Goal: Task Accomplishment & Management: Use online tool/utility

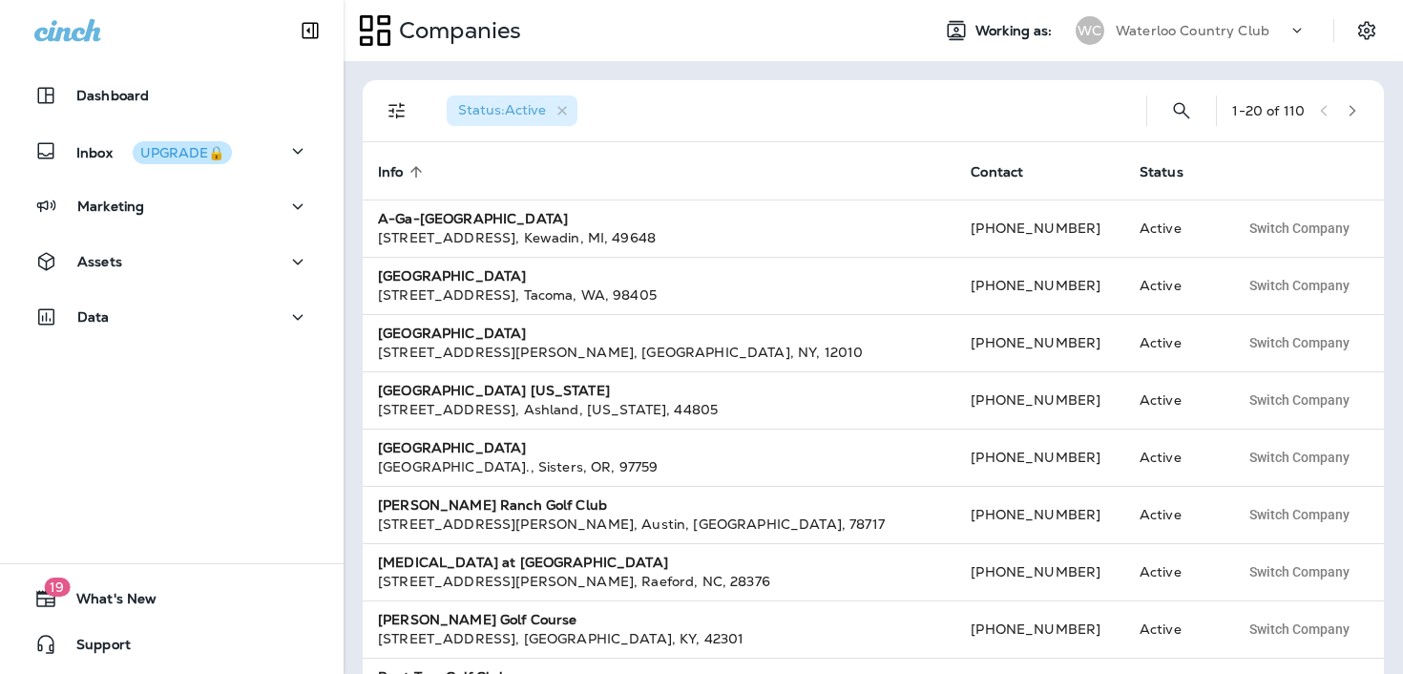
click at [1166, 24] on p "Waterloo Country Club" at bounding box center [1193, 30] width 154 height 15
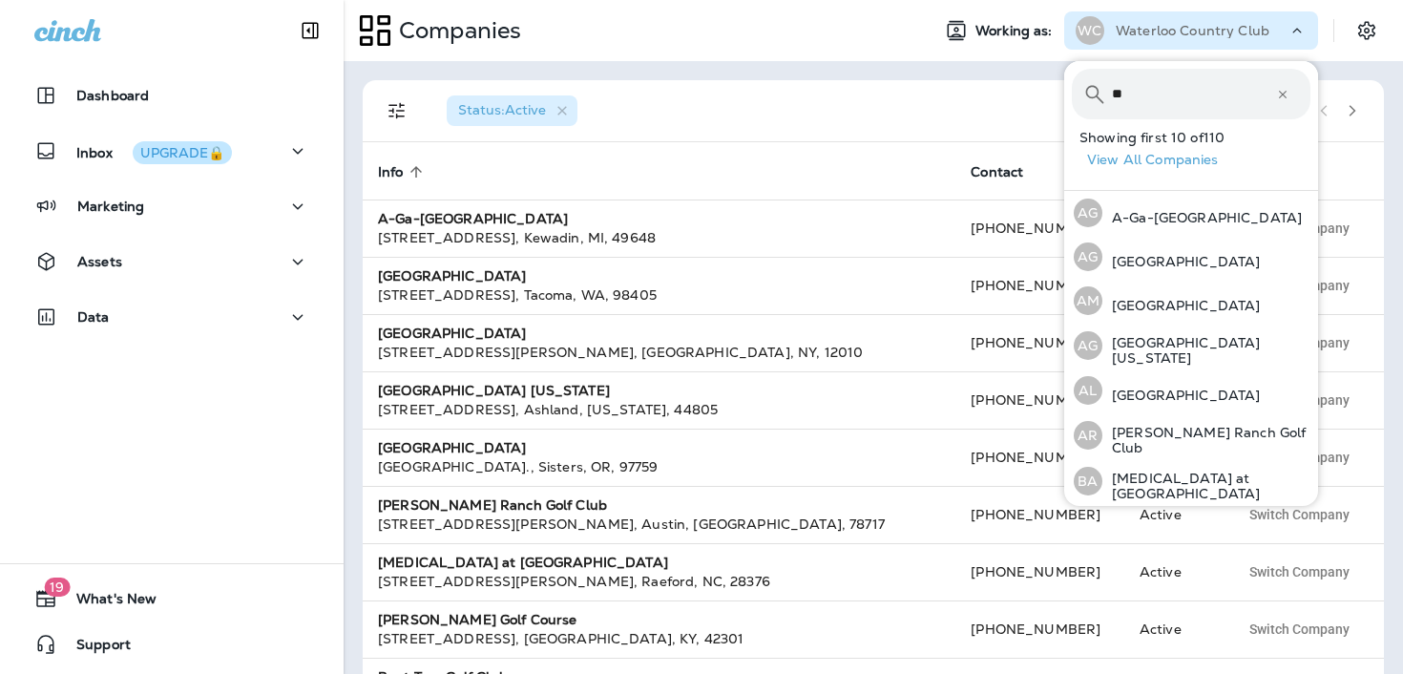
type input "*"
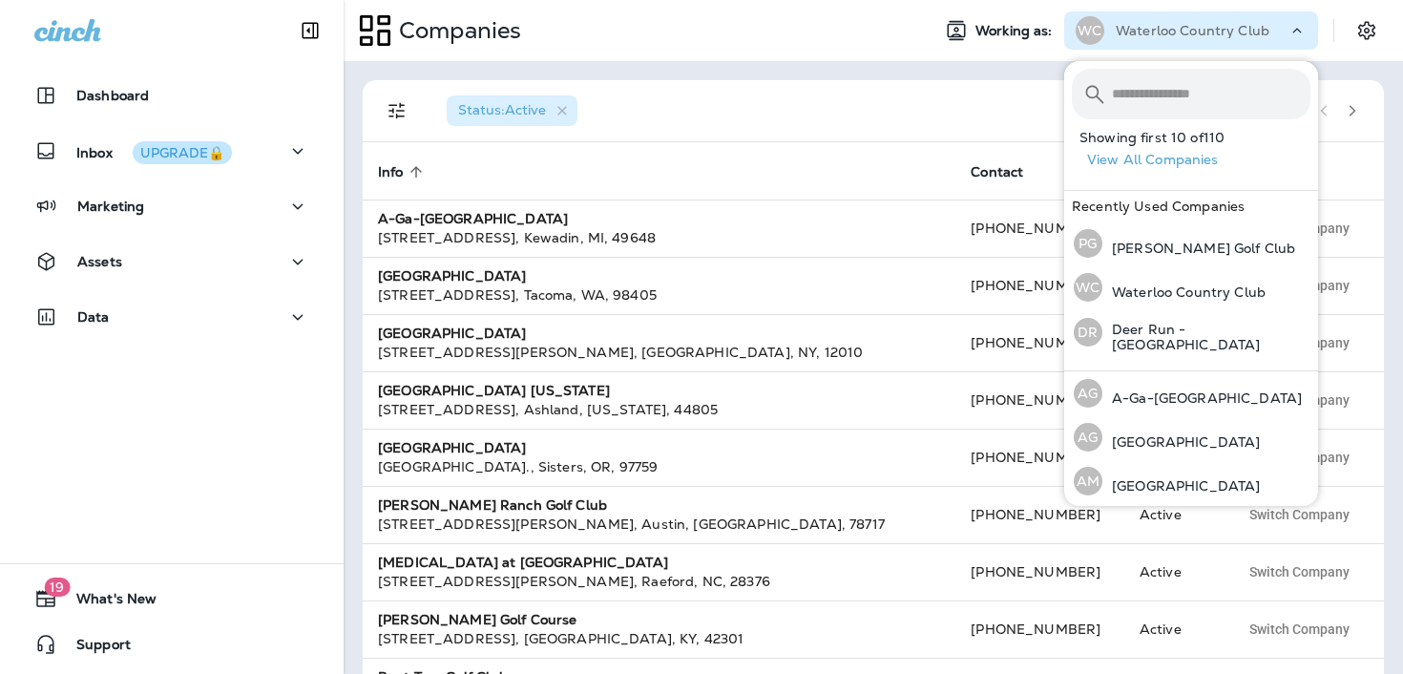
click at [1170, 18] on div "Waterloo Country Club" at bounding box center [1202, 30] width 172 height 29
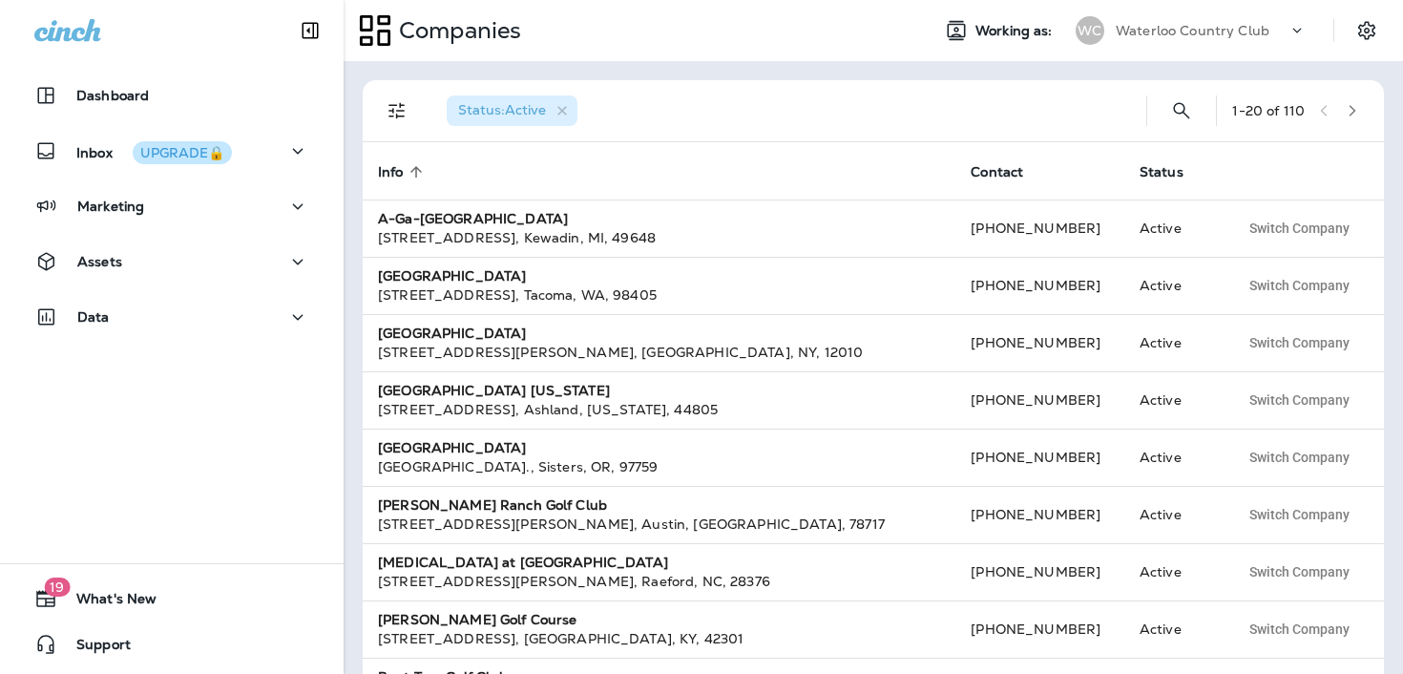
click at [1170, 18] on div "Waterloo Country Club" at bounding box center [1202, 30] width 172 height 29
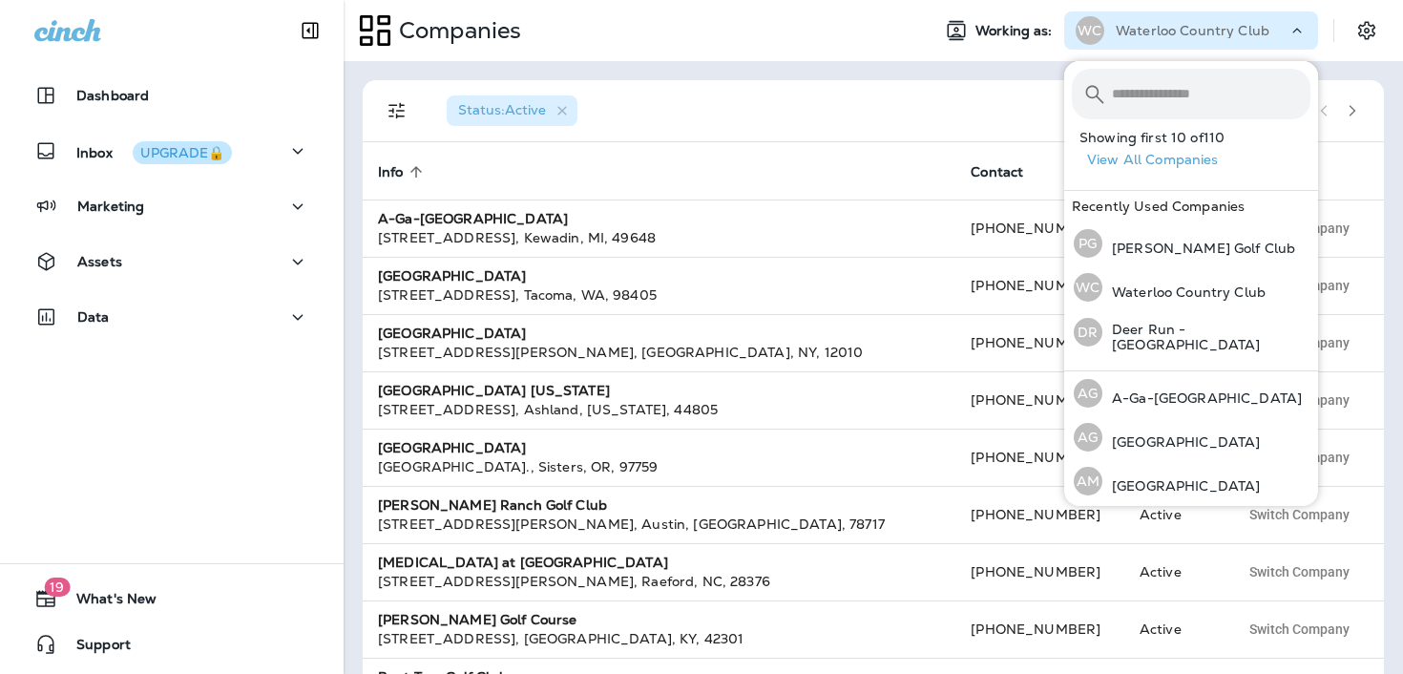
type input "*"
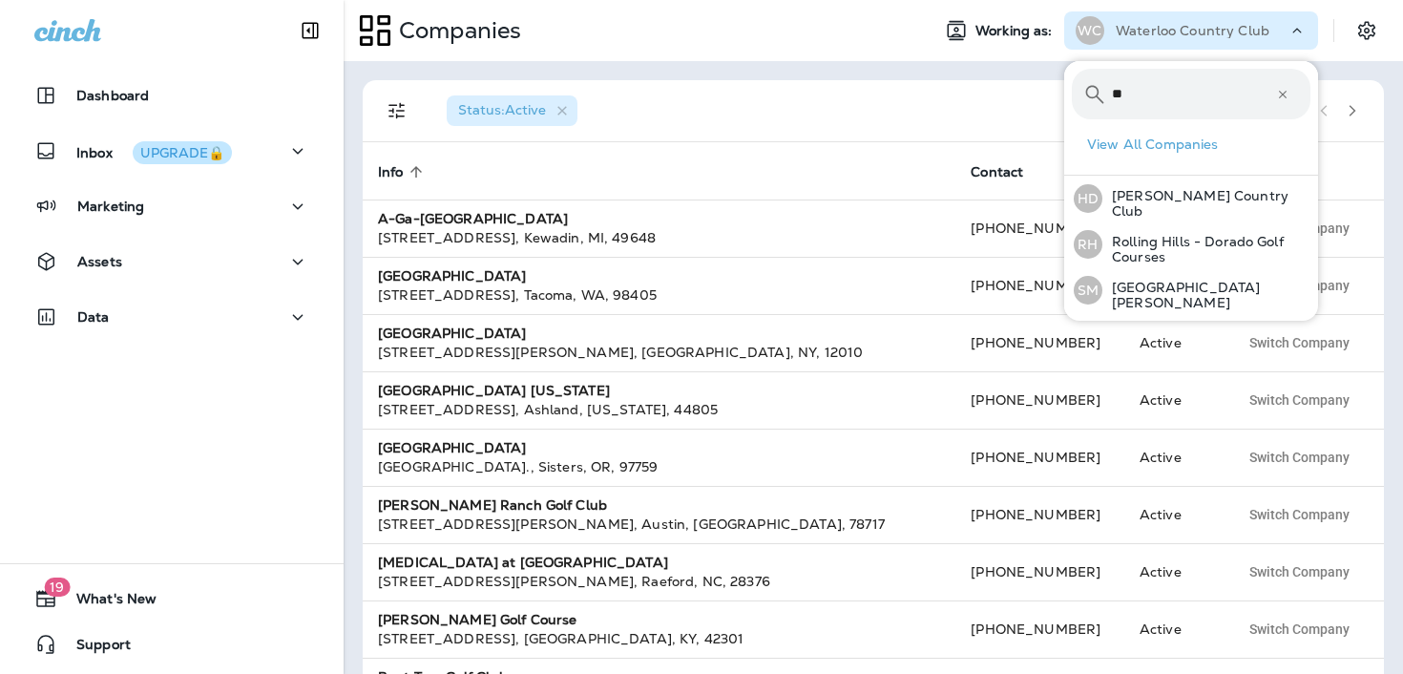
type input "*"
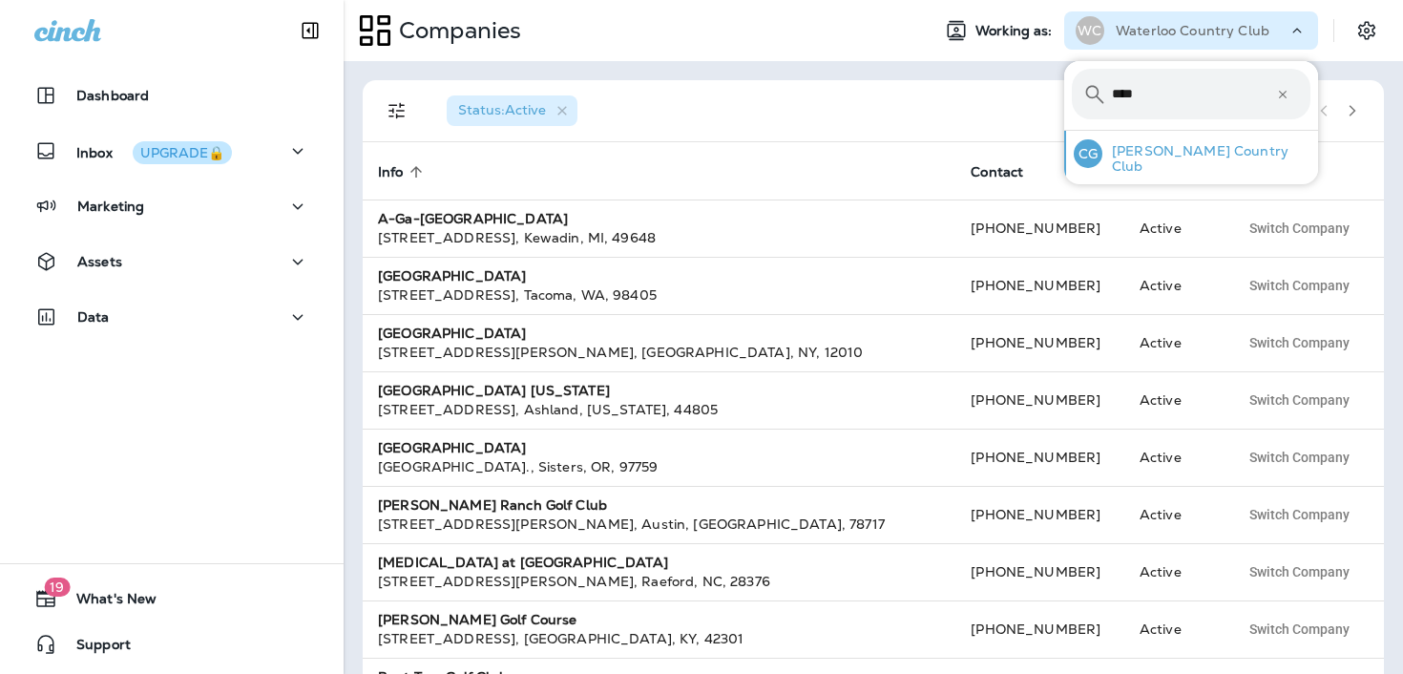
type input "****"
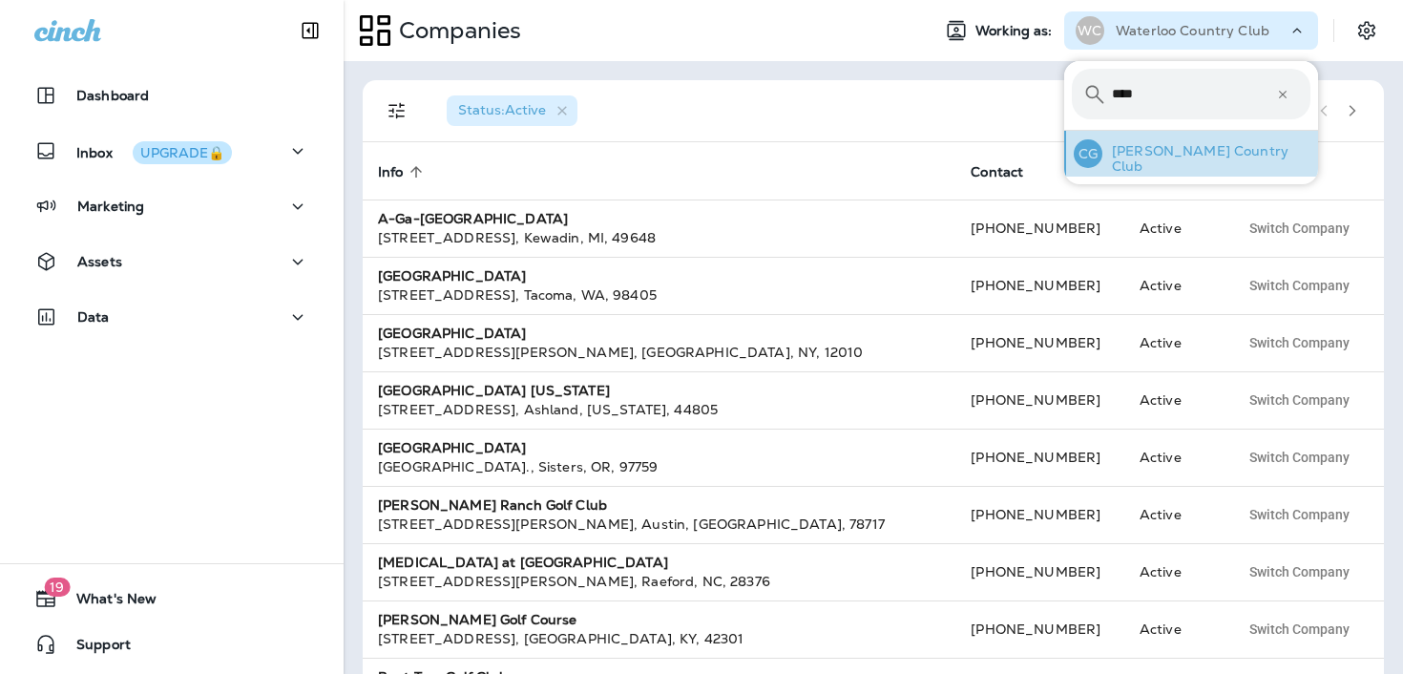
click at [1157, 158] on p "[PERSON_NAME] Country Club" at bounding box center [1207, 158] width 208 height 31
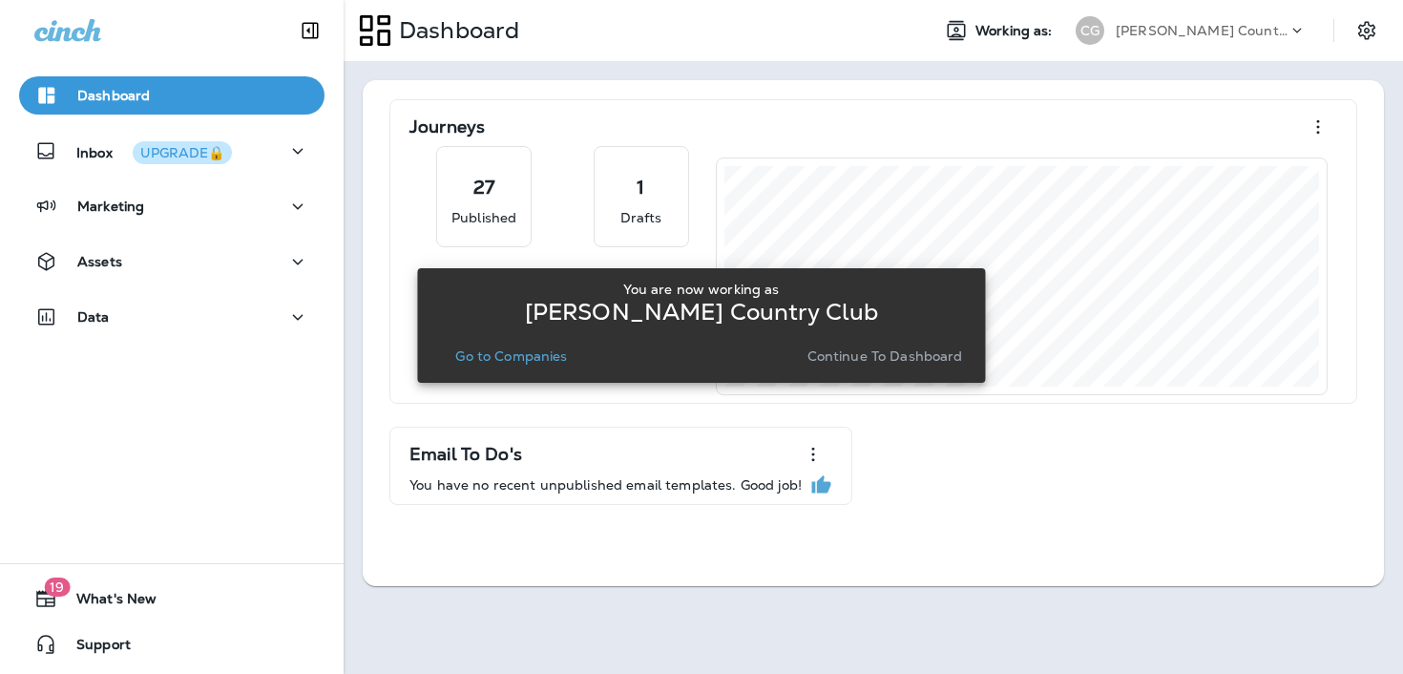
click at [930, 360] on p "Continue to Dashboard" at bounding box center [886, 355] width 156 height 15
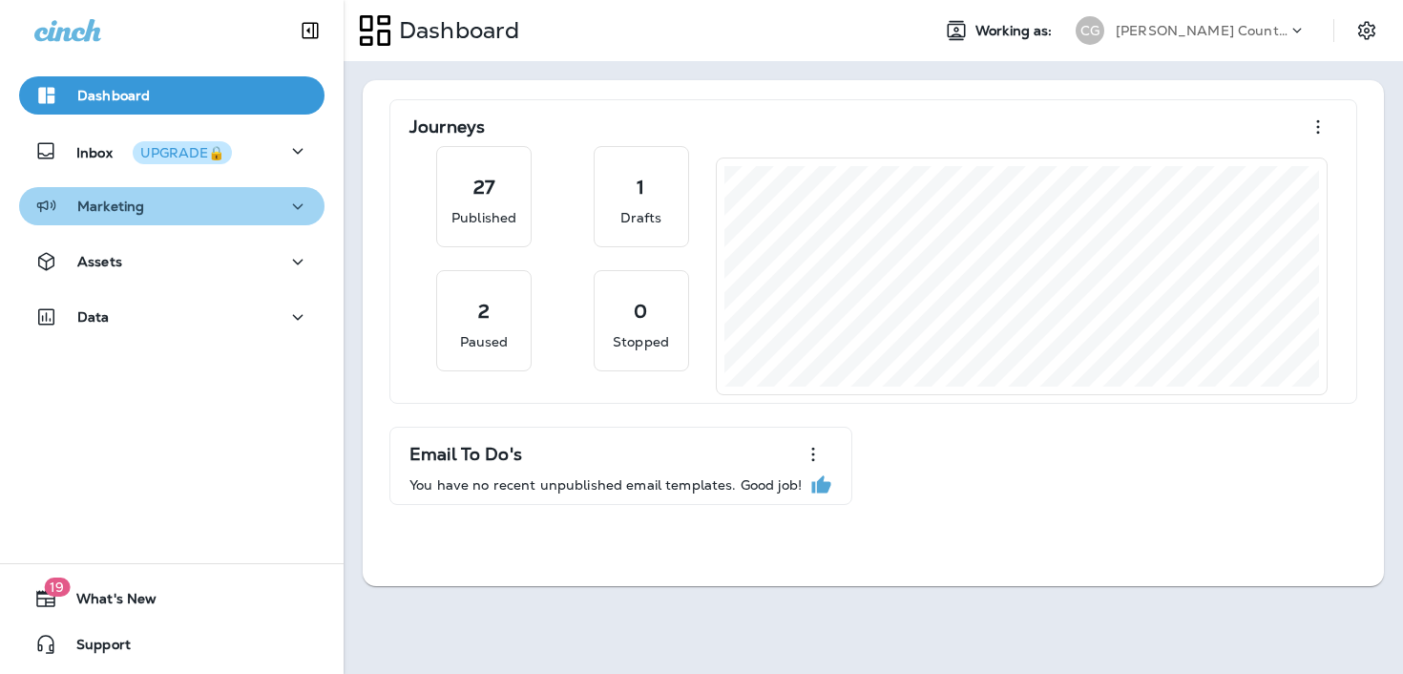
click at [253, 189] on button "Marketing" at bounding box center [171, 206] width 305 height 38
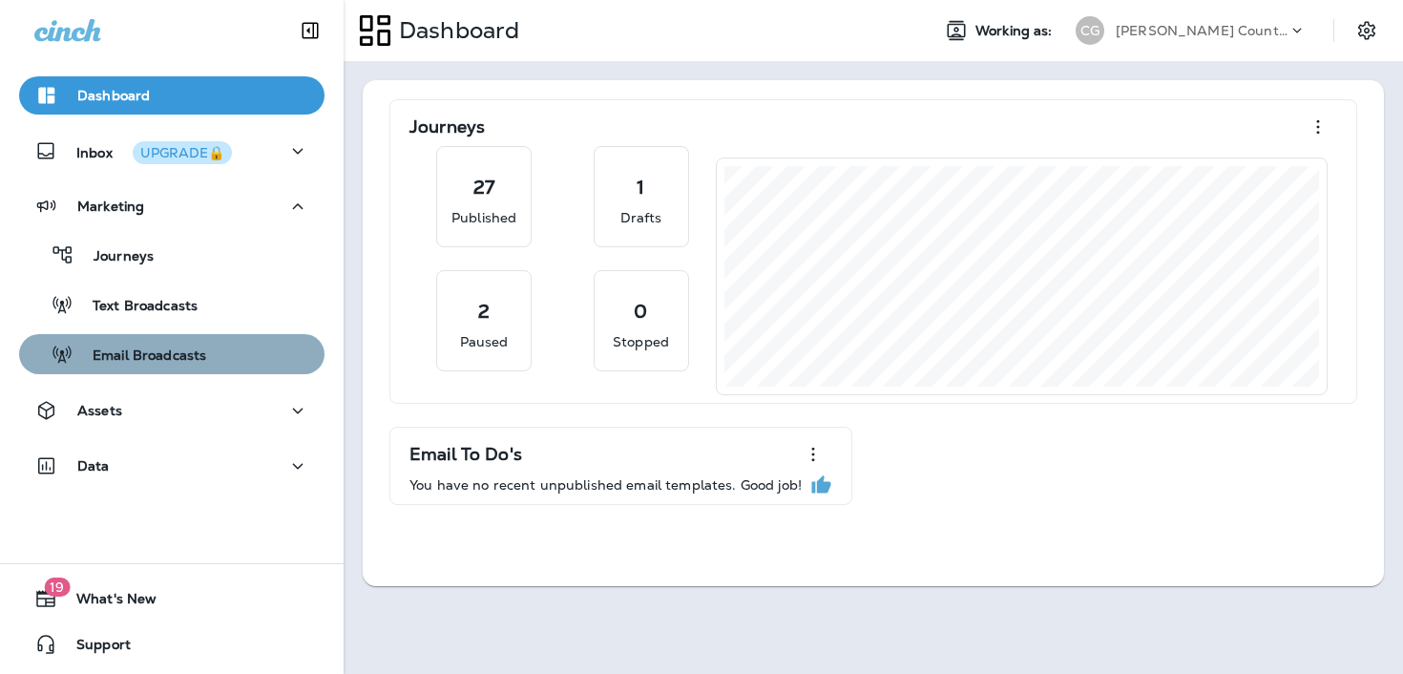
click at [216, 347] on div "Email Broadcasts" at bounding box center [172, 354] width 290 height 29
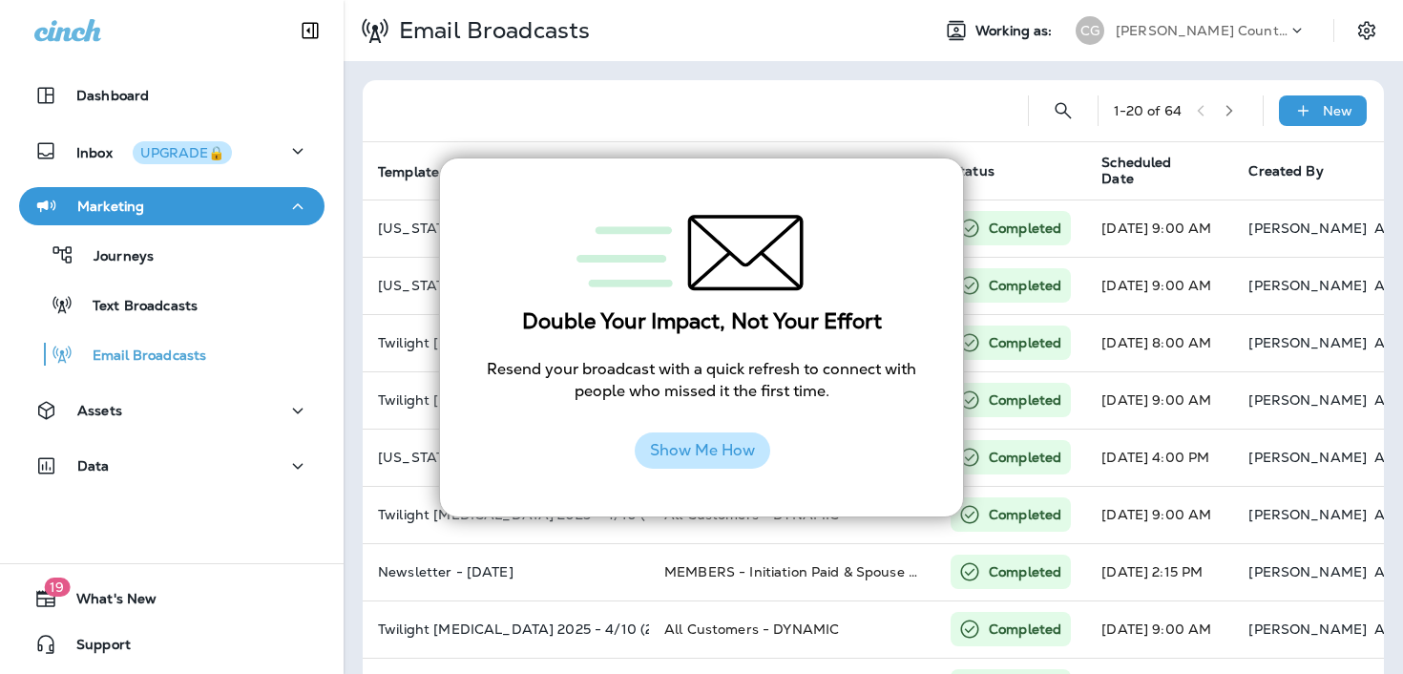
click at [705, 452] on button "Show Me How" at bounding box center [703, 450] width 136 height 36
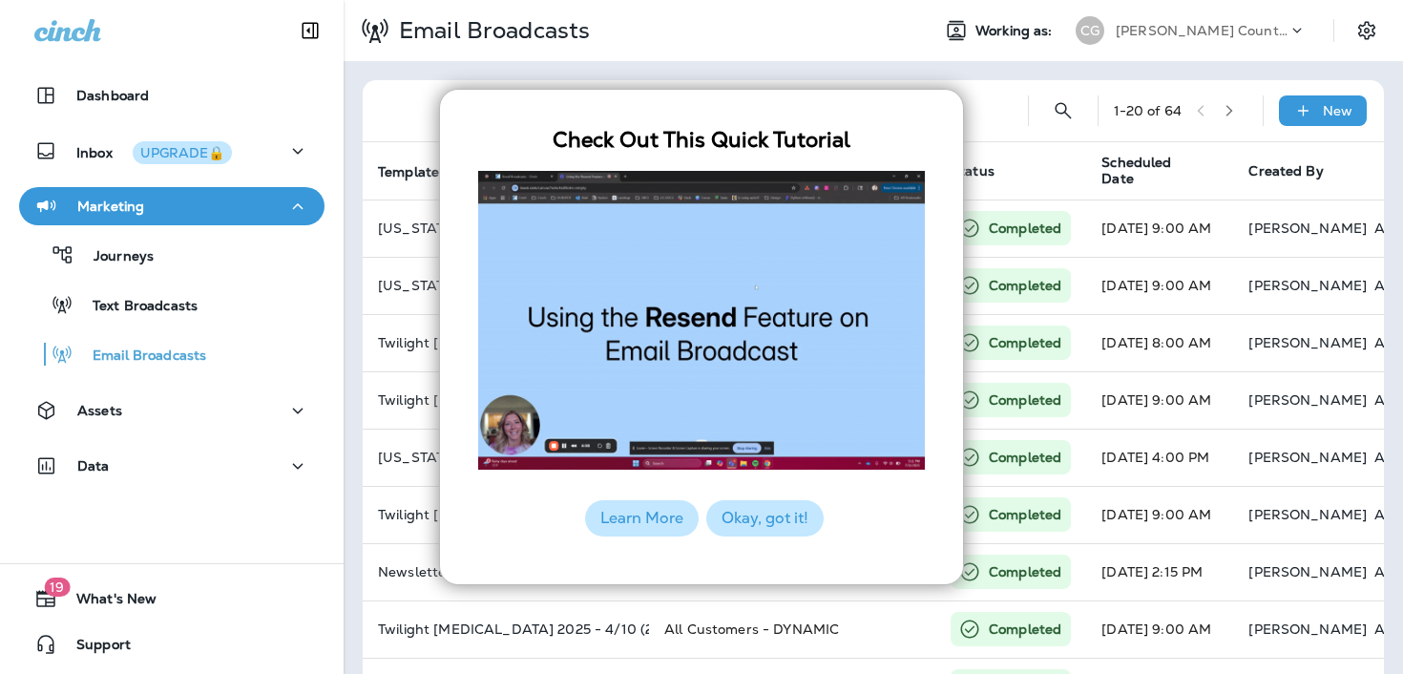
click at [756, 524] on button "Okay, got it!" at bounding box center [764, 518] width 117 height 36
